Goal: Transaction & Acquisition: Obtain resource

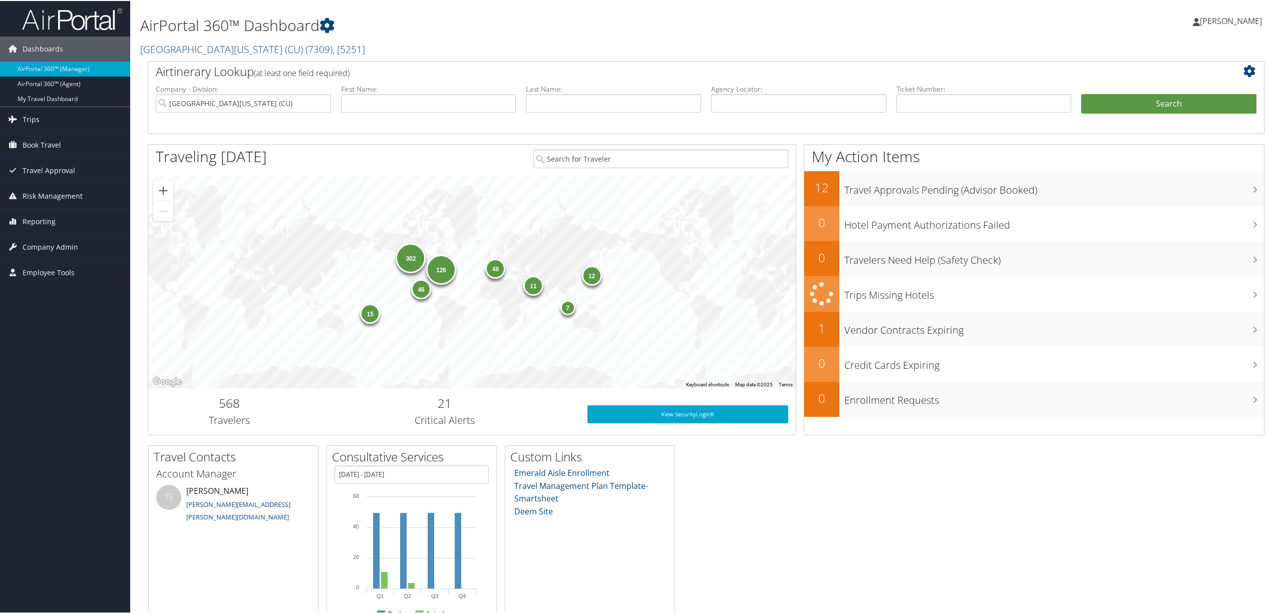
click at [246, 309] on div "302 48 11 15 12 46 126 7" at bounding box center [471, 281] width 647 height 213
click at [216, 269] on div "302 48 11 15 12 46 126 7" at bounding box center [471, 281] width 647 height 213
click at [275, 279] on div "302 48 11 15 12 46 126 7" at bounding box center [471, 281] width 647 height 213
drag, startPoint x: 756, startPoint y: 100, endPoint x: 751, endPoint y: 97, distance: 5.4
click at [755, 99] on input "text" at bounding box center [798, 102] width 175 height 19
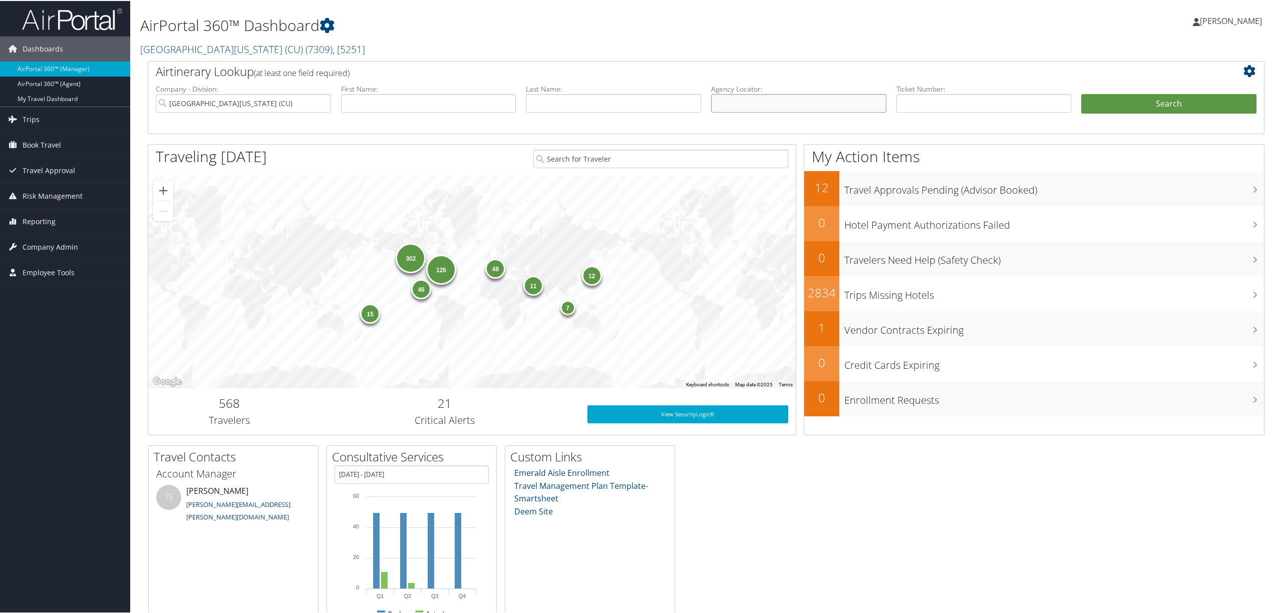
paste input "DP43JN"
type input "DP43JN"
click at [1086, 108] on button "Search" at bounding box center [1168, 103] width 175 height 20
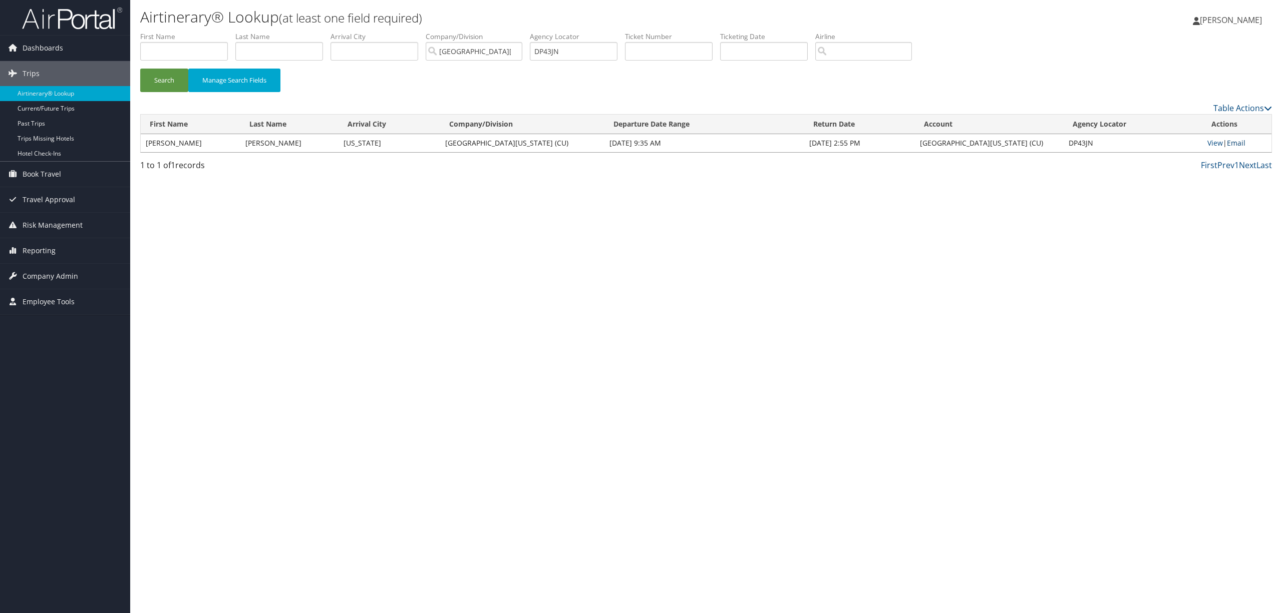
click at [1234, 138] on link "Email" at bounding box center [1235, 143] width 19 height 10
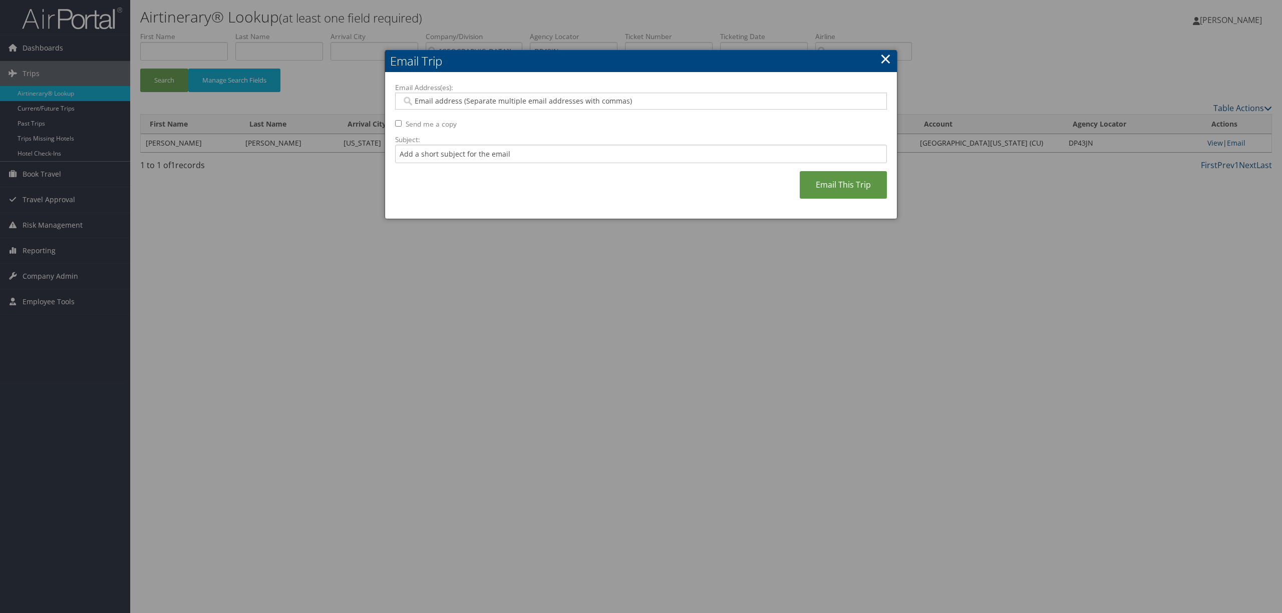
click at [497, 99] on input "Email Address(es):" at bounding box center [639, 101] width 477 height 10
paste input "fscheer@mgb.org"
type input "fscheer@mgb.org"
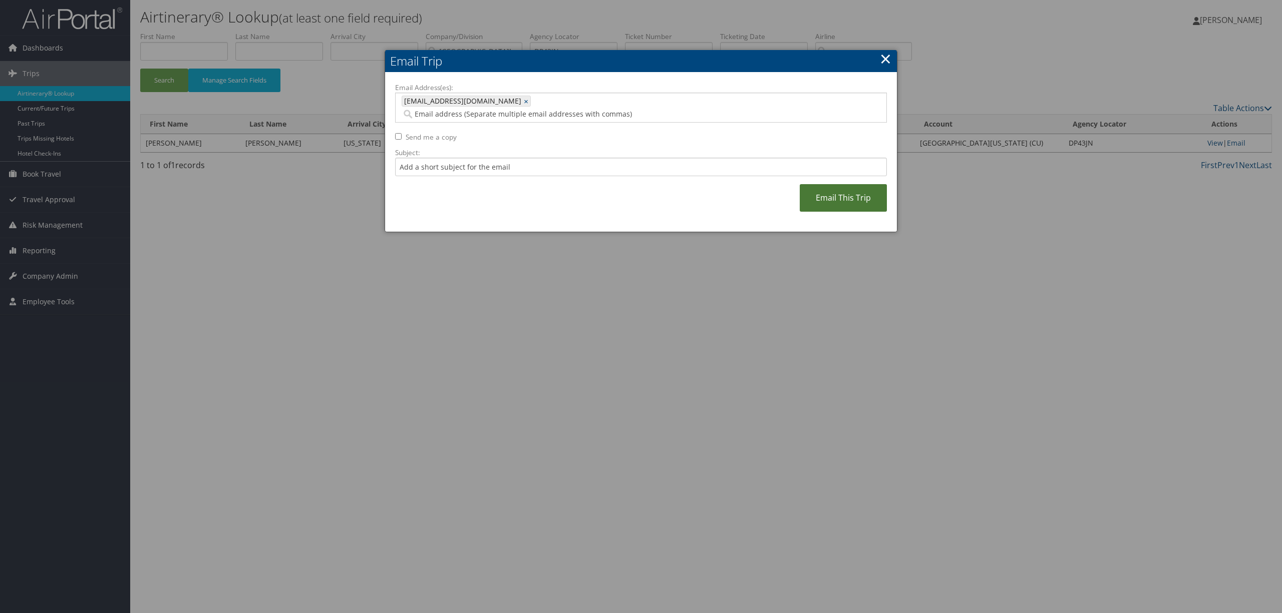
click at [822, 188] on link "Email This Trip" at bounding box center [842, 198] width 87 height 28
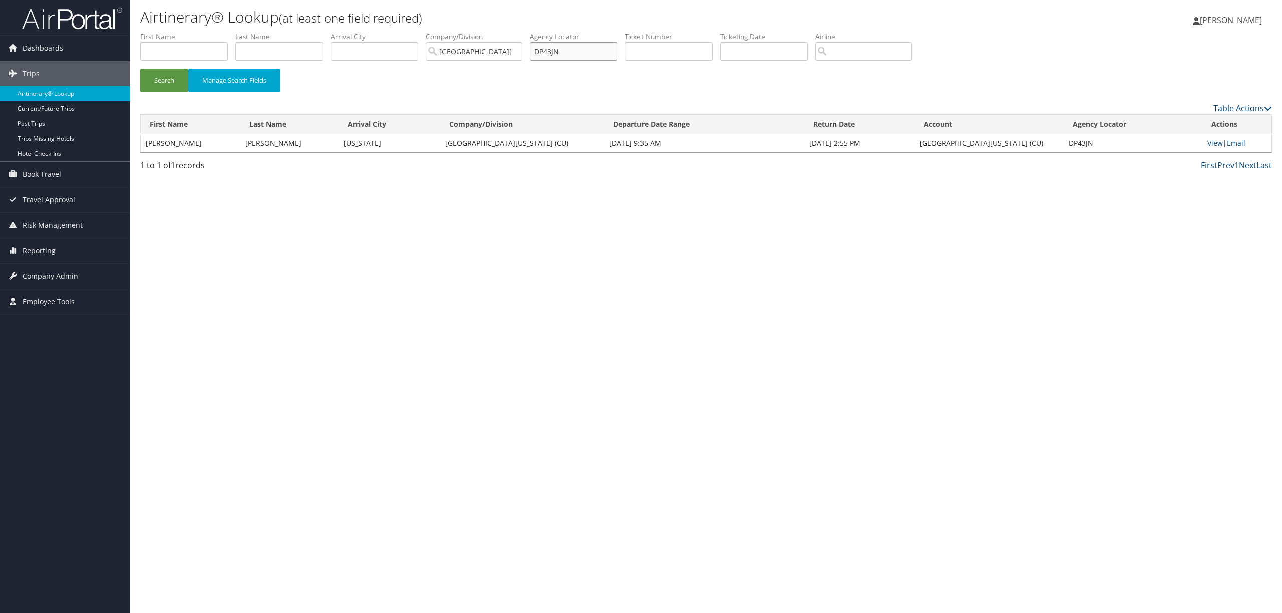
drag, startPoint x: 587, startPoint y: 47, endPoint x: 499, endPoint y: 53, distance: 88.8
click at [499, 32] on ul "First Name Last Name Departure City Arrival City Company/Division University of…" at bounding box center [705, 32] width 1131 height 0
type input "dp4624"
click at [140, 69] on button "Search" at bounding box center [164, 81] width 48 height 24
click at [1235, 138] on link "Email" at bounding box center [1235, 143] width 19 height 10
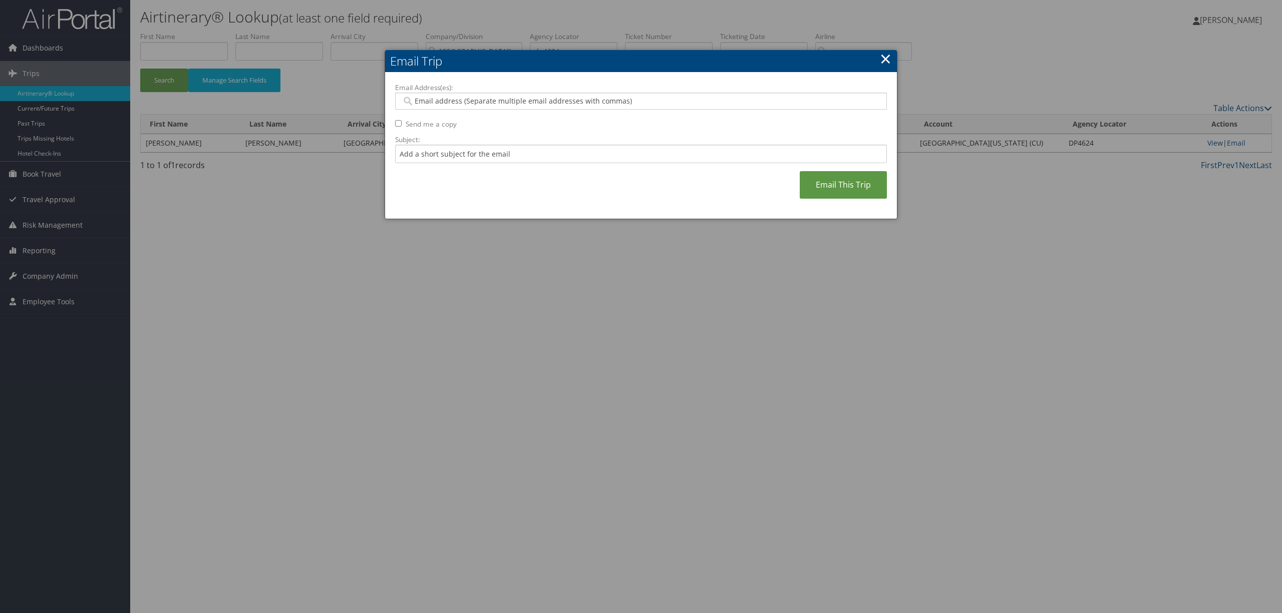
click at [483, 95] on div at bounding box center [641, 101] width 492 height 17
paste input "fscheer@mgb.org"
type input "fscheer@mgb.org"
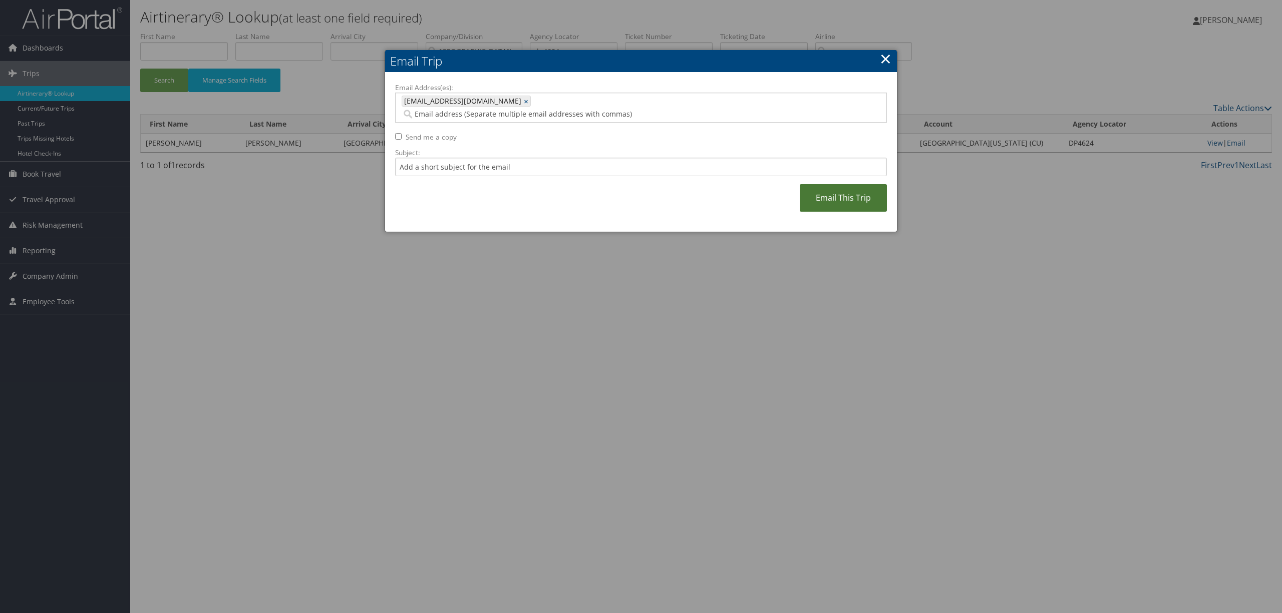
click at [824, 184] on link "Email This Trip" at bounding box center [842, 198] width 87 height 28
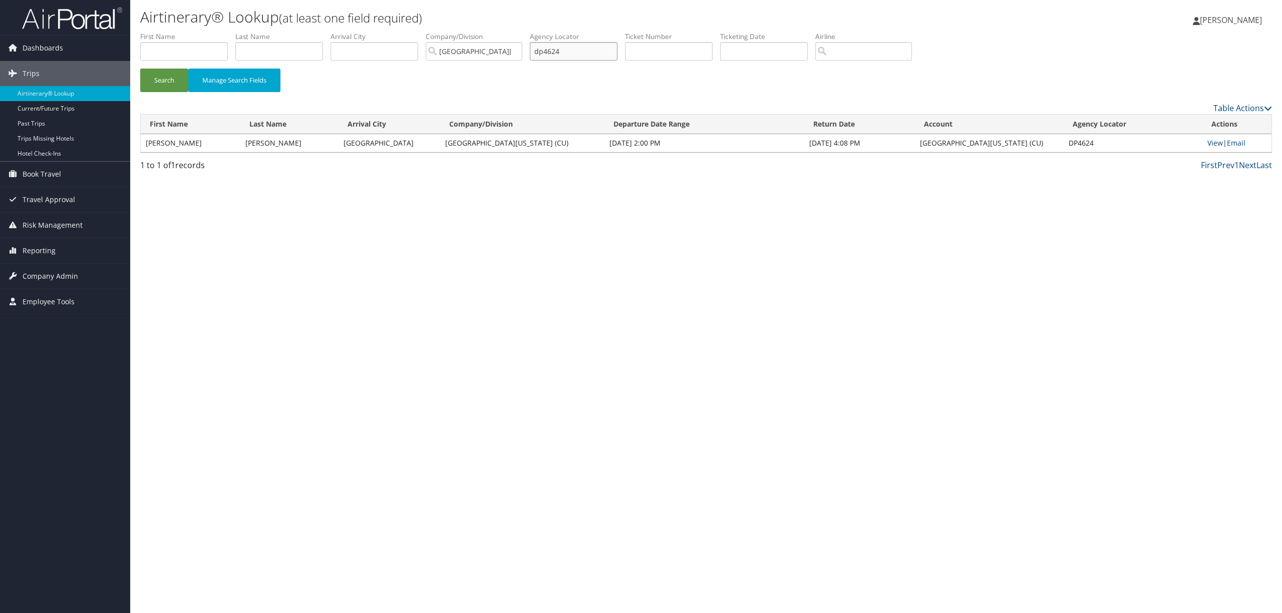
drag, startPoint x: 587, startPoint y: 51, endPoint x: 409, endPoint y: 39, distance: 177.6
click at [413, 32] on ul "First Name Last Name Departure City Arrival City Company/Division University of…" at bounding box center [705, 32] width 1131 height 0
paste input "DN2RW5"
type input "DN2RW5"
click at [1211, 143] on link "View" at bounding box center [1215, 143] width 16 height 10
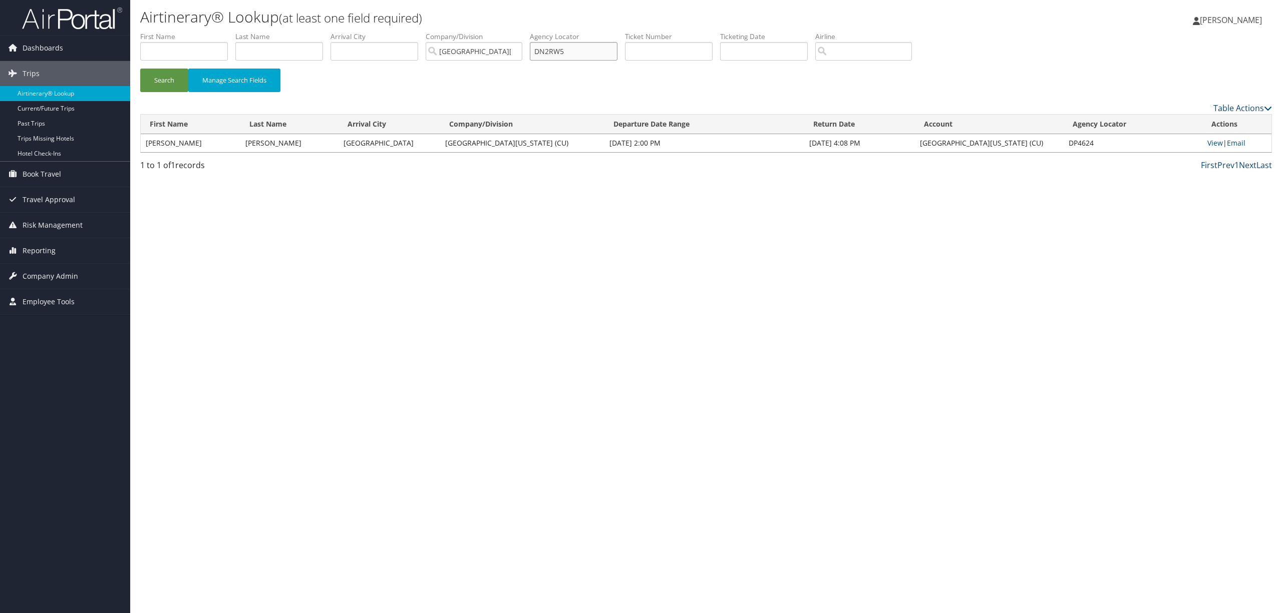
drag, startPoint x: 581, startPoint y: 55, endPoint x: 498, endPoint y: 56, distance: 83.1
click at [498, 32] on ul "First Name Last Name Departure City Arrival City Company/Division University of…" at bounding box center [705, 32] width 1131 height 0
paste input "fscheer@mgb.org"
type input "f"
click at [617, 58] on input "text" at bounding box center [574, 51] width 88 height 19
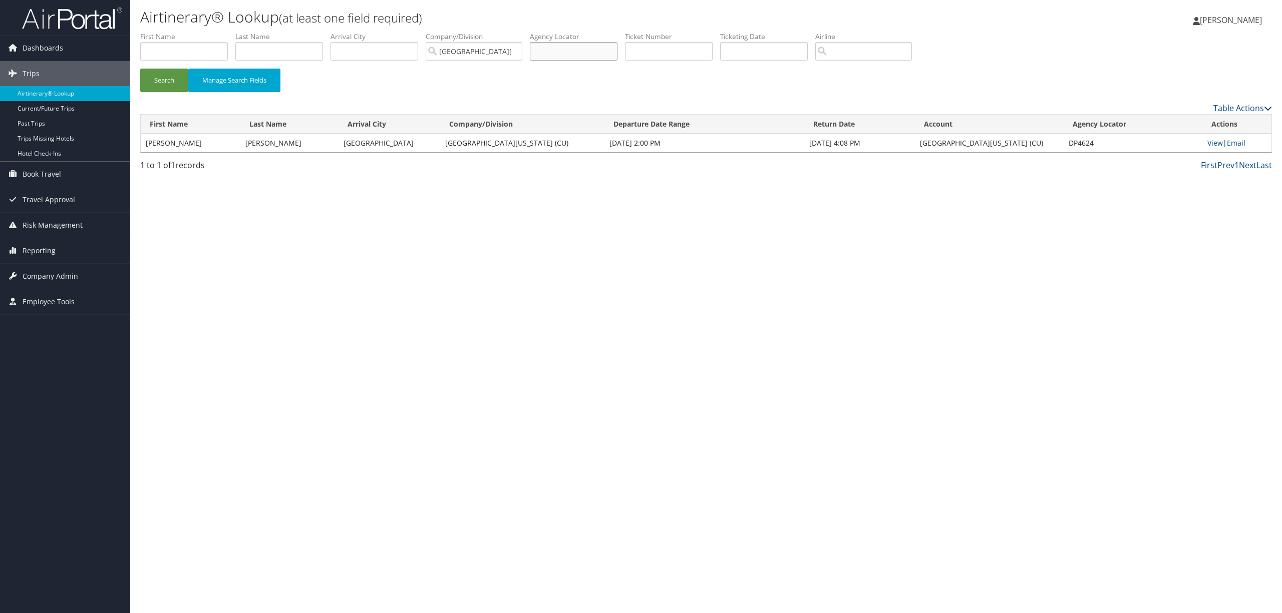
paste input "DN2RW5"
type input "DN2RW5"
click at [1234, 141] on link "Email" at bounding box center [1235, 143] width 19 height 10
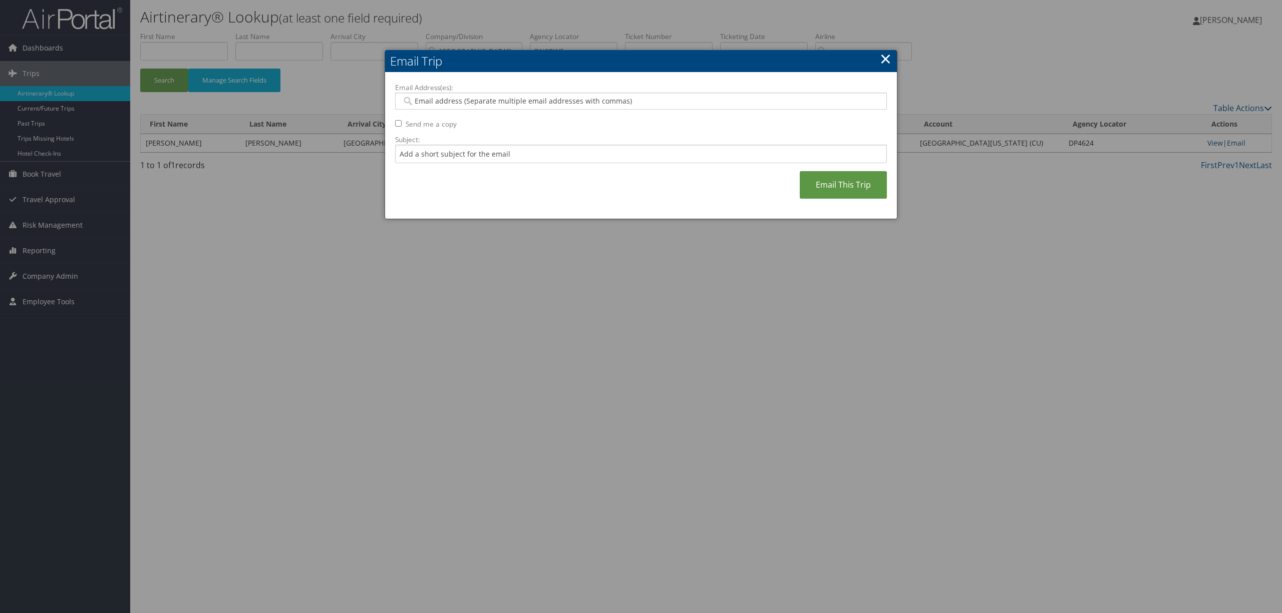
click at [888, 60] on link "×" at bounding box center [886, 59] width 12 height 20
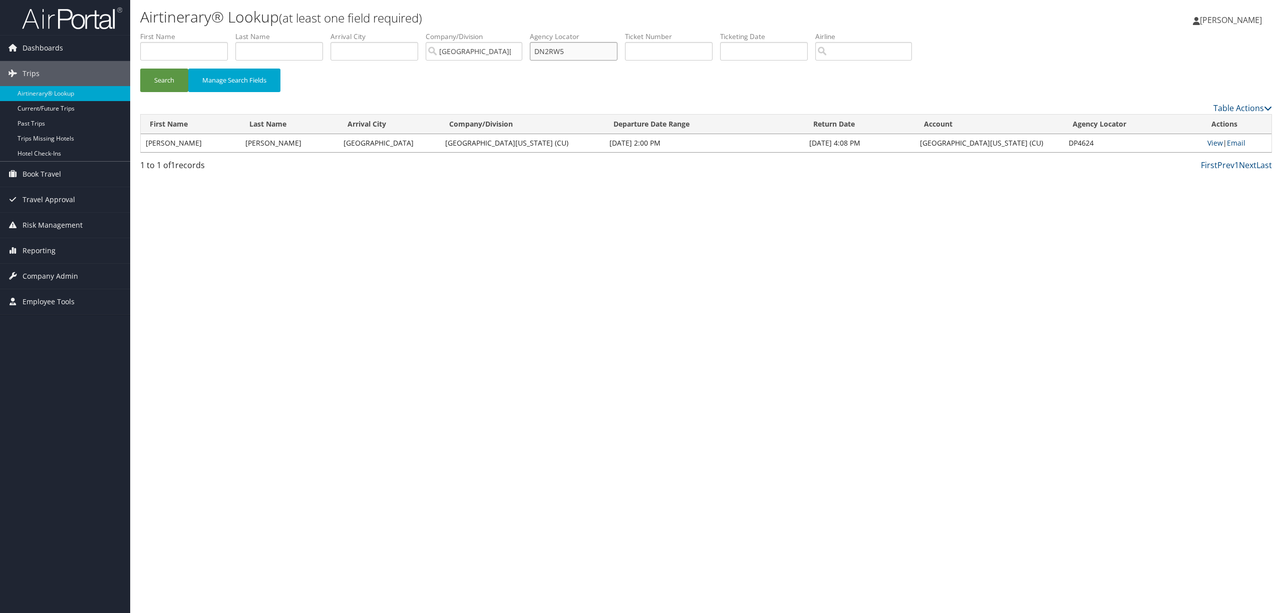
click at [591, 55] on input "DN2RW5" at bounding box center [574, 51] width 88 height 19
click at [140, 69] on button "Search" at bounding box center [164, 81] width 48 height 24
click at [1230, 140] on link "Email" at bounding box center [1235, 143] width 19 height 10
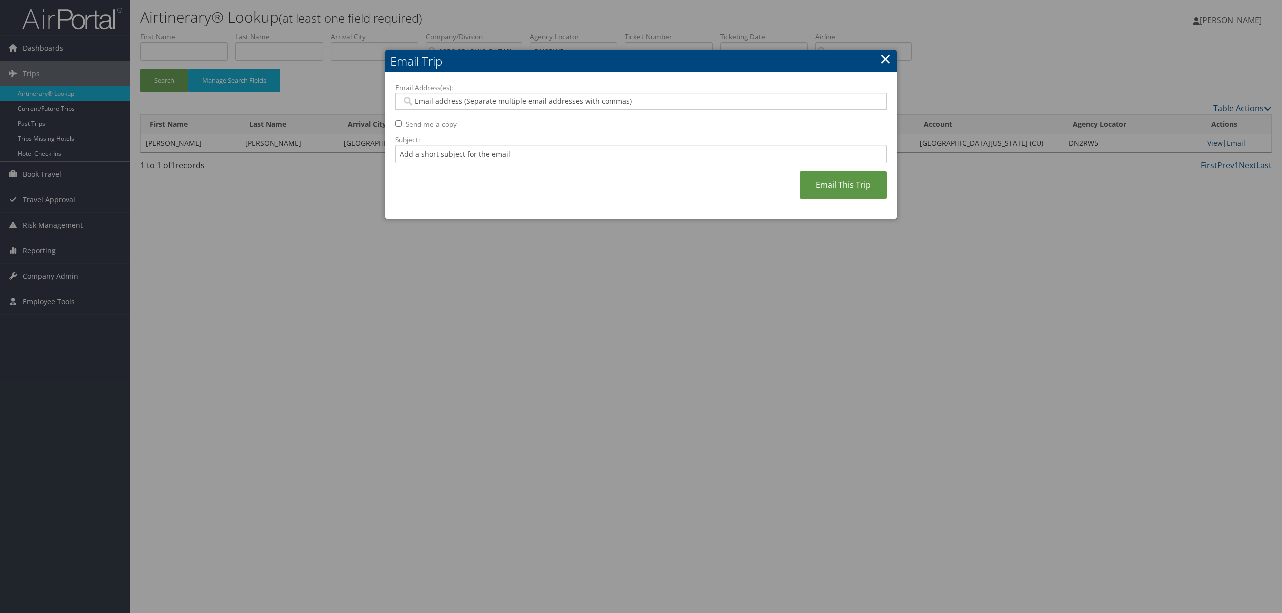
click at [425, 103] on input "Email Address(es):" at bounding box center [639, 101] width 477 height 10
paste input "fscheer@mgb.org"
type input "fscheer@mgb.org"
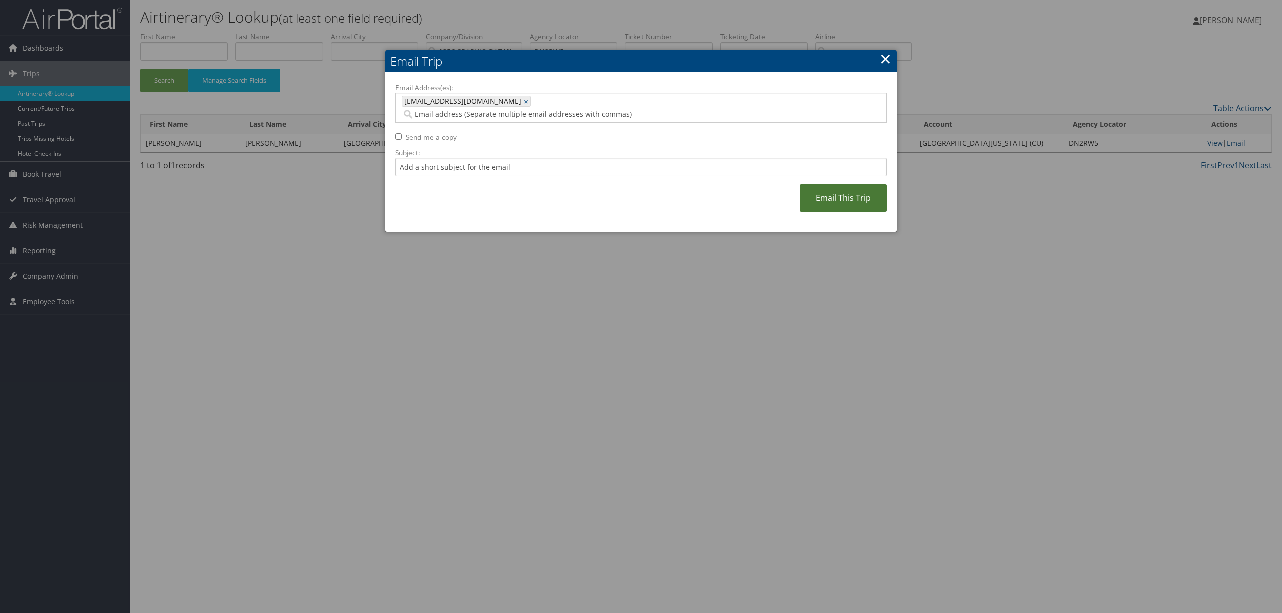
click at [860, 188] on link "Email This Trip" at bounding box center [842, 198] width 87 height 28
